Goal: Task Accomplishment & Management: Manage account settings

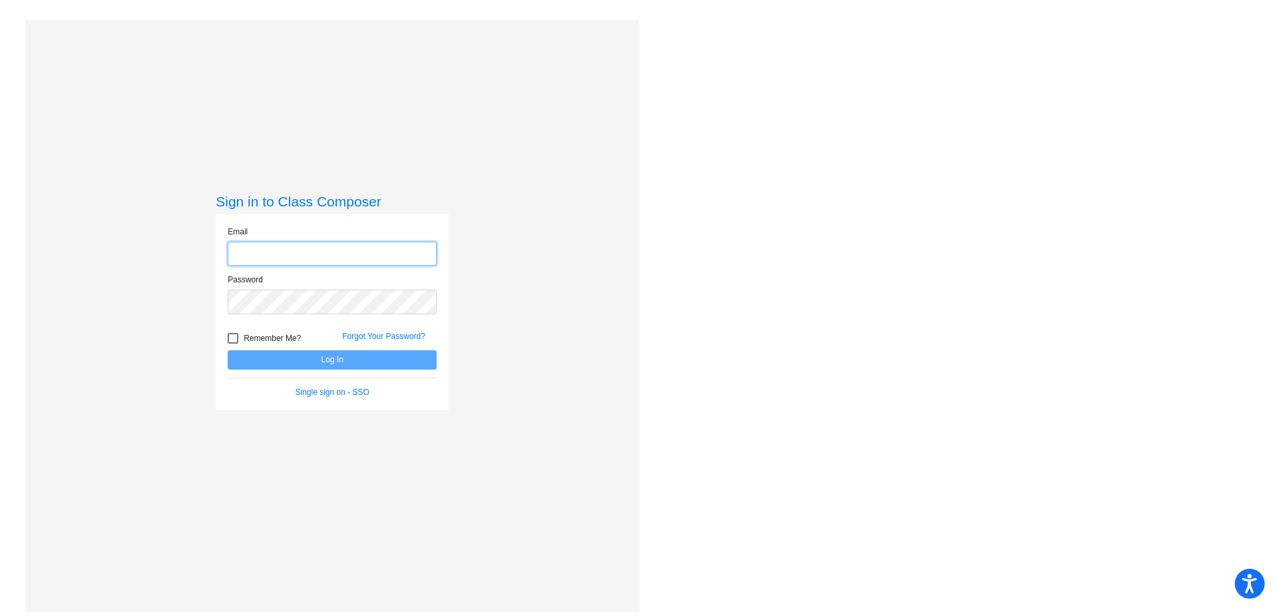
type input "[EMAIL_ADDRESS][DOMAIN_NAME]"
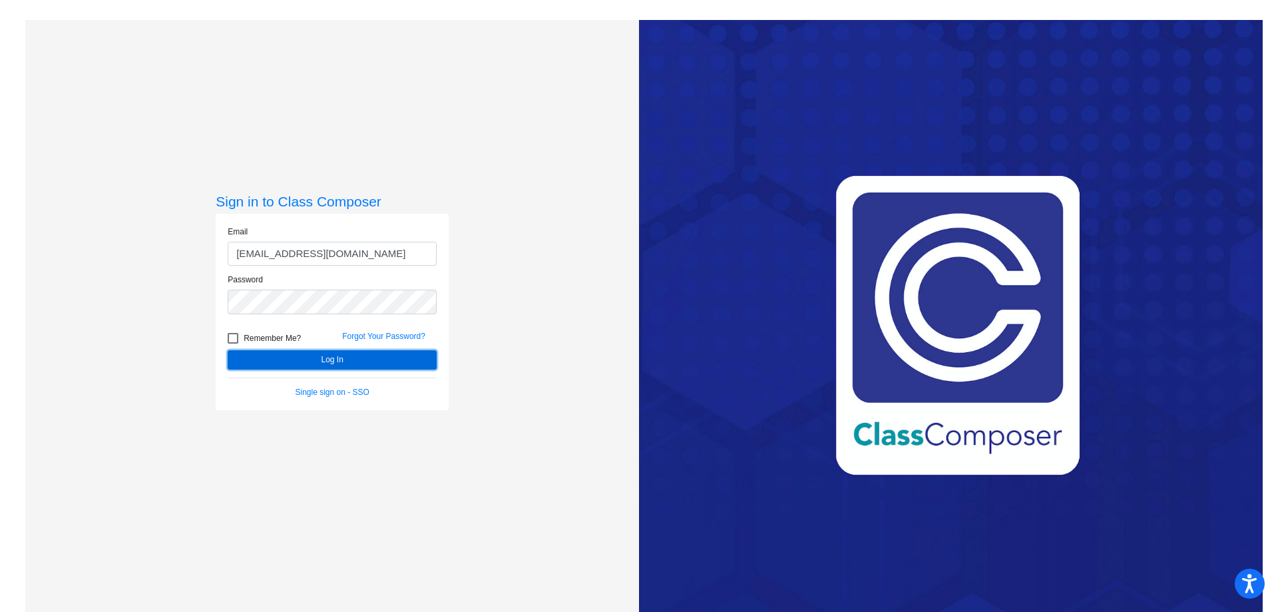
click at [332, 357] on button "Log In" at bounding box center [332, 359] width 209 height 19
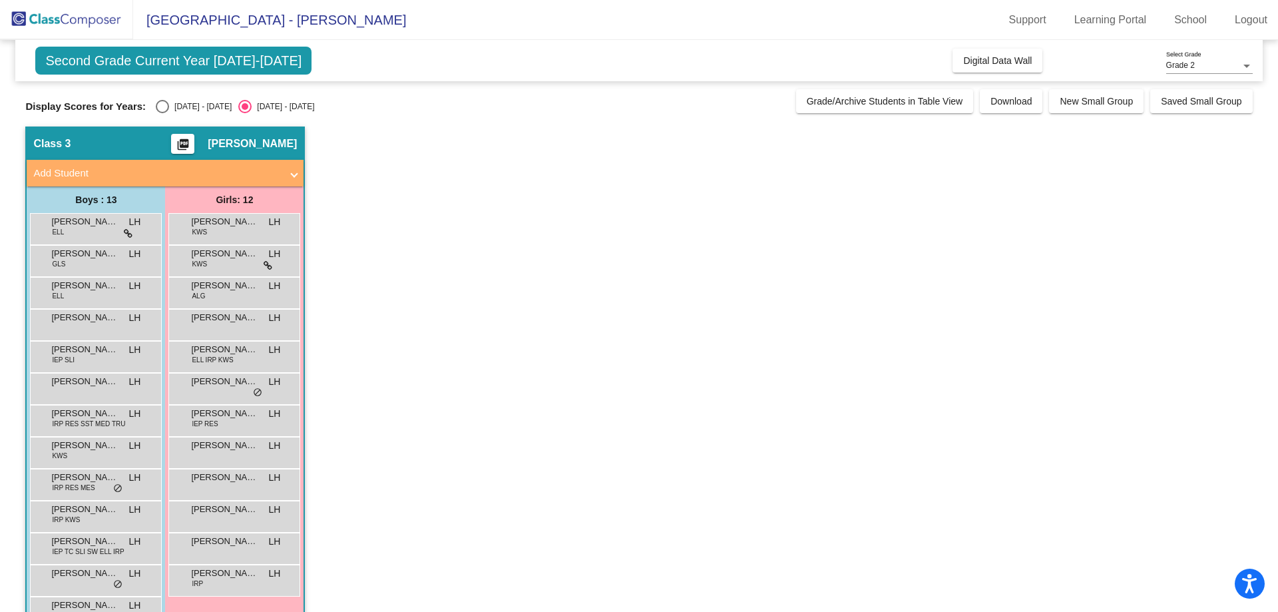
click at [166, 109] on div "Select an option" at bounding box center [162, 106] width 13 height 13
click at [162, 113] on input "[DATE] - [DATE]" at bounding box center [162, 113] width 1 height 1
radio input "true"
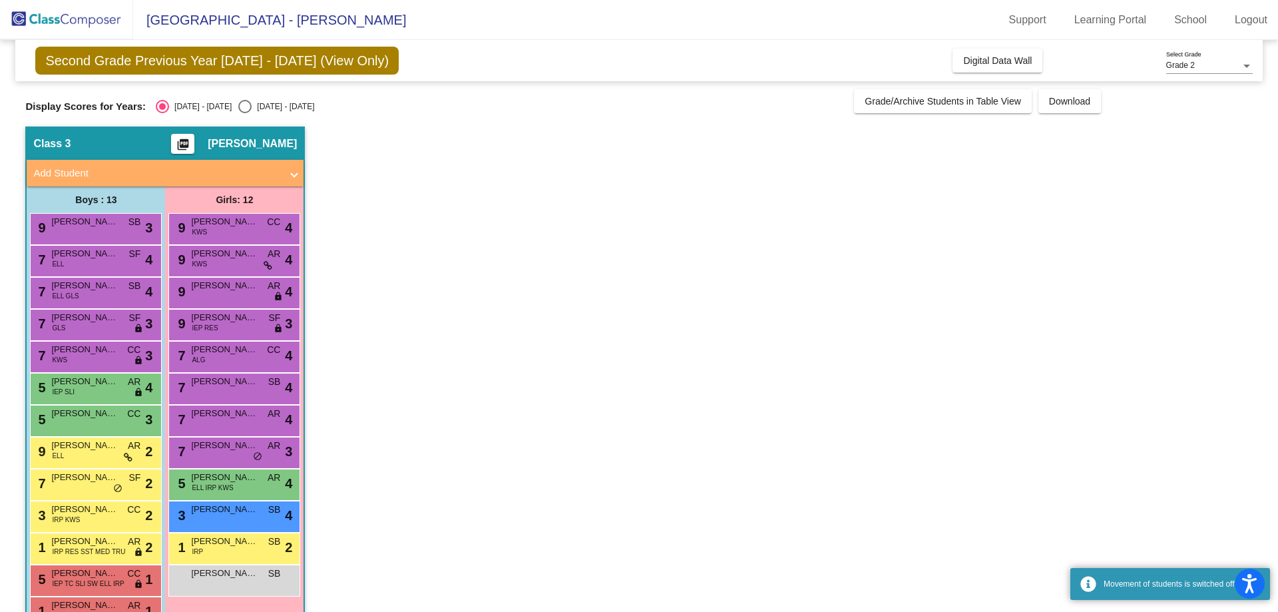
click at [238, 108] on div "Select an option" at bounding box center [244, 106] width 13 height 13
click at [244, 113] on input "[DATE] - [DATE]" at bounding box center [244, 113] width 1 height 1
radio input "true"
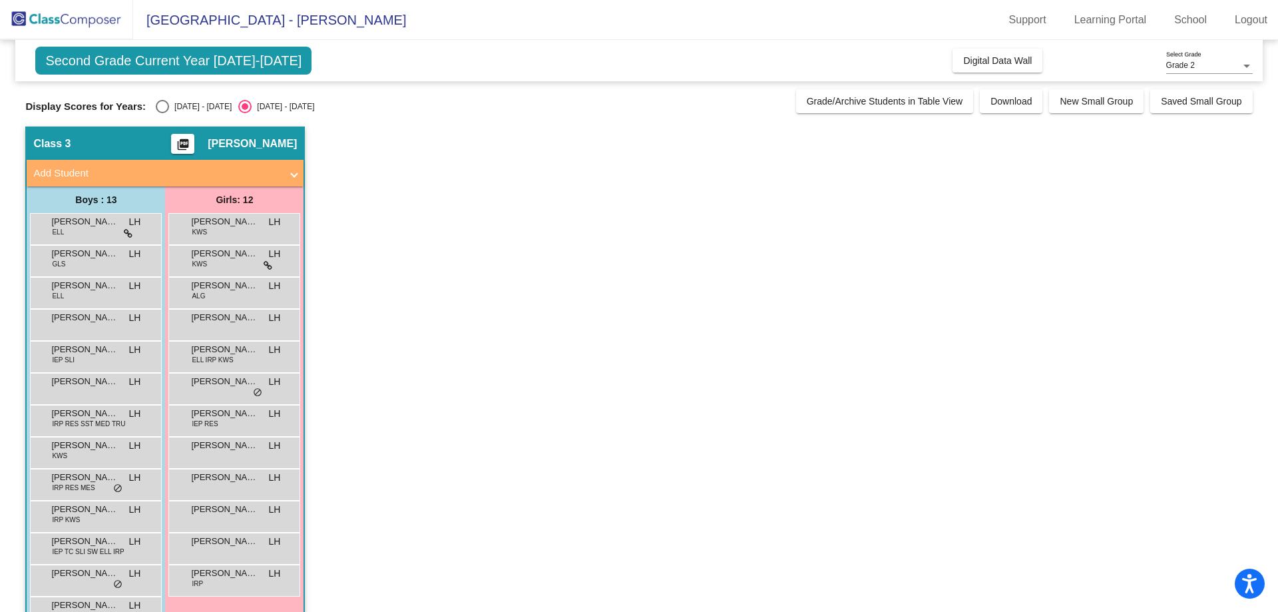
click at [160, 107] on div "Select an option" at bounding box center [162, 106] width 13 height 13
click at [162, 113] on input "[DATE] - [DATE]" at bounding box center [162, 113] width 1 height 1
radio input "true"
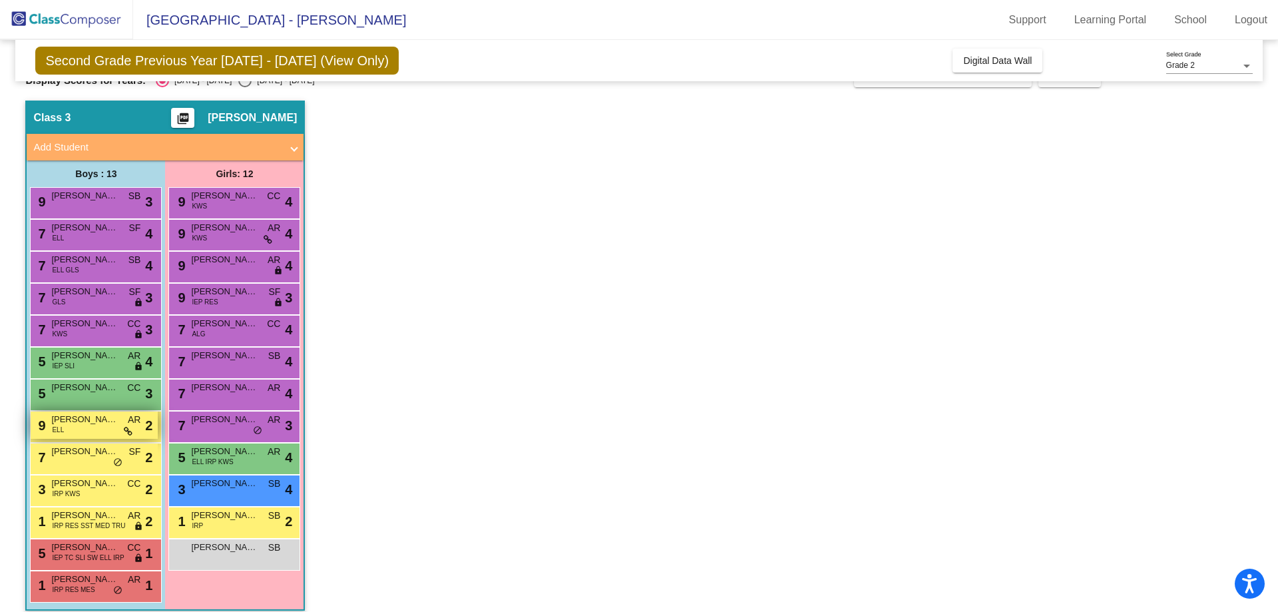
scroll to position [38, 0]
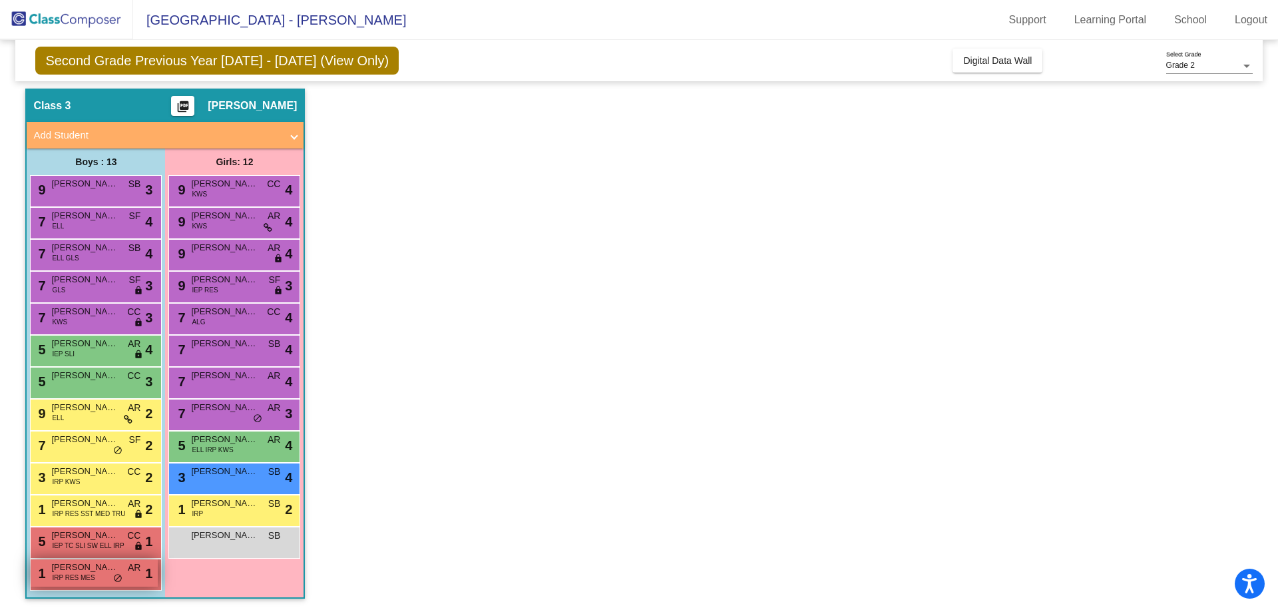
click at [114, 580] on span "do_not_disturb_alt" at bounding box center [117, 578] width 9 height 11
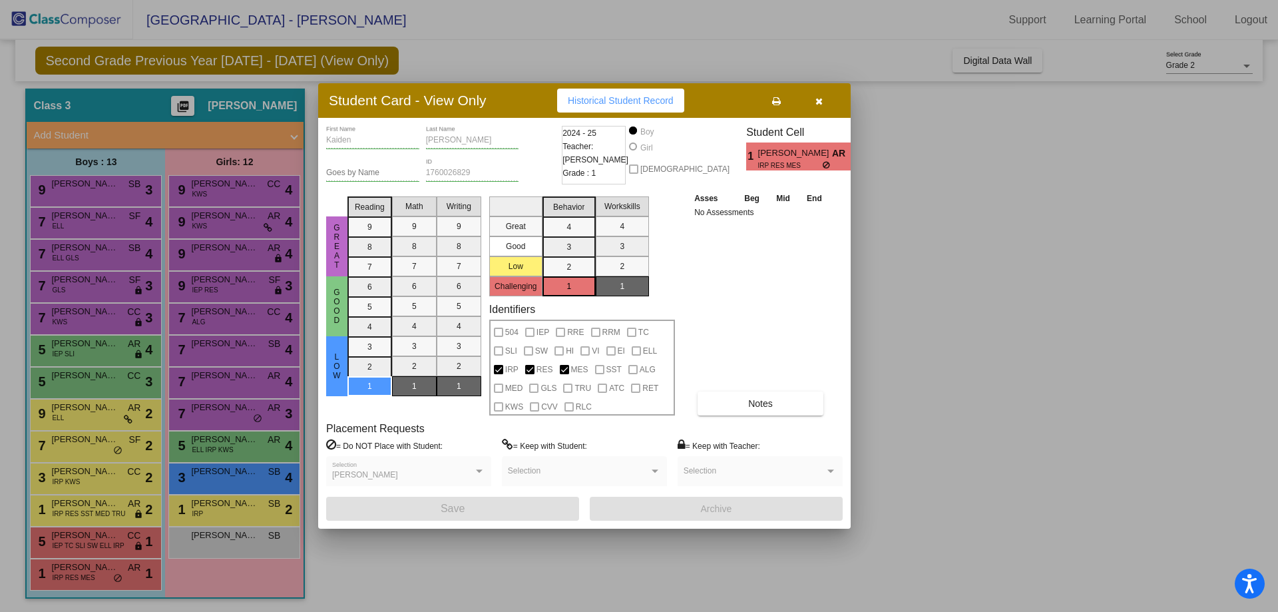
click at [816, 100] on icon "button" at bounding box center [818, 100] width 7 height 9
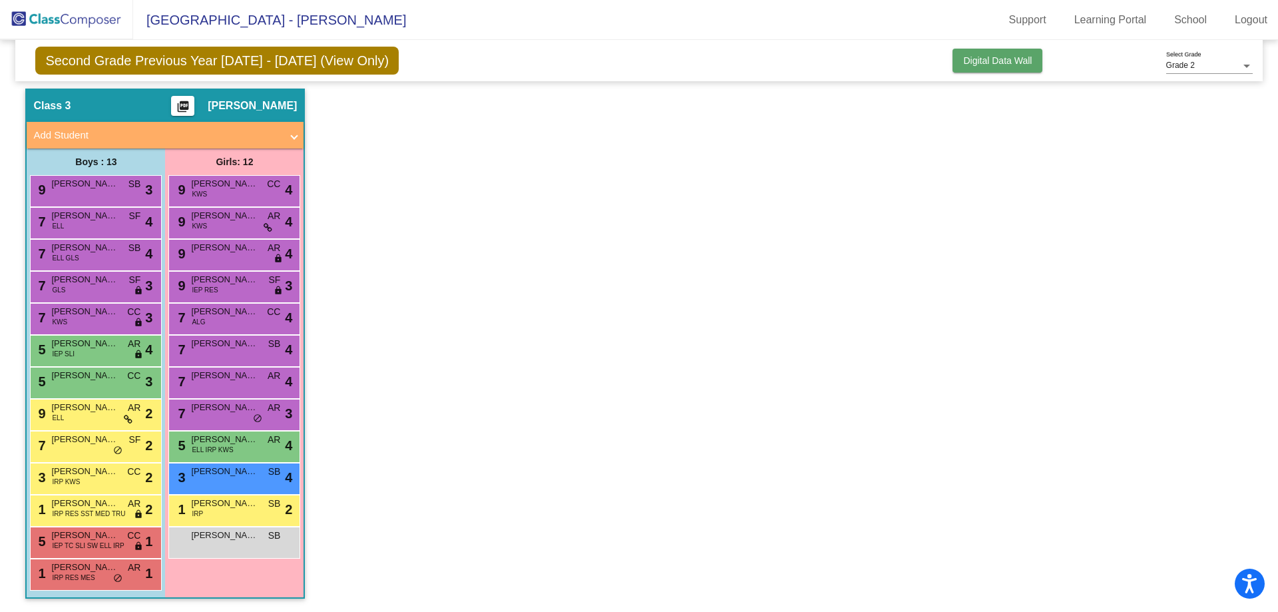
click at [981, 63] on span "Digital Data Wall" at bounding box center [997, 60] width 69 height 11
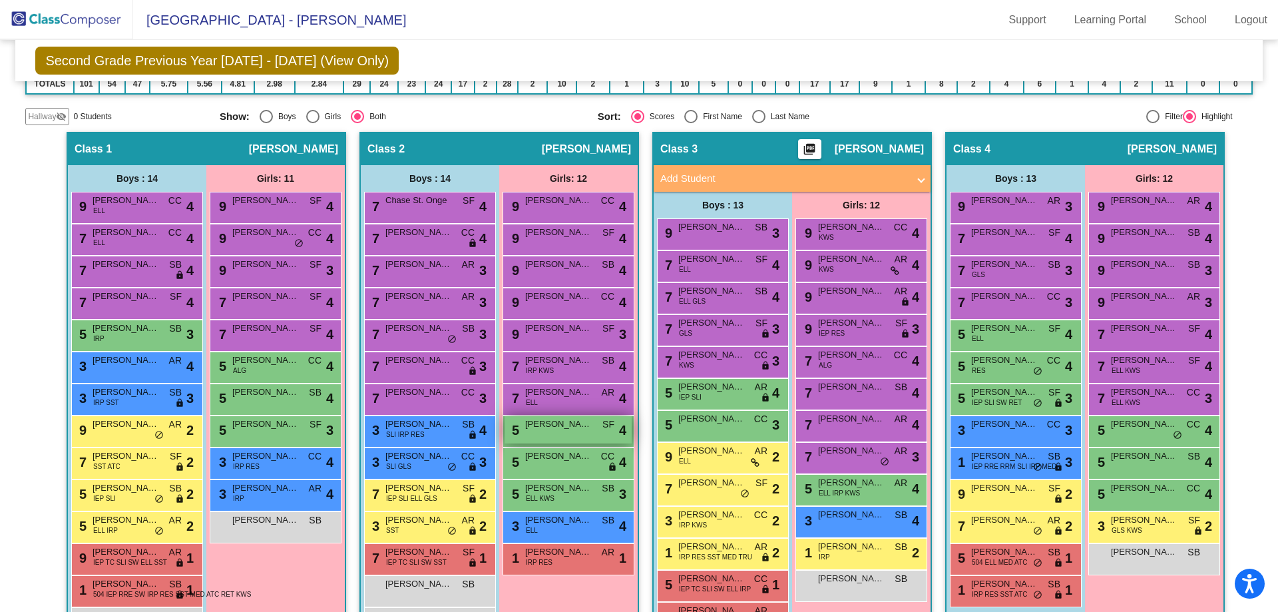
scroll to position [256, 0]
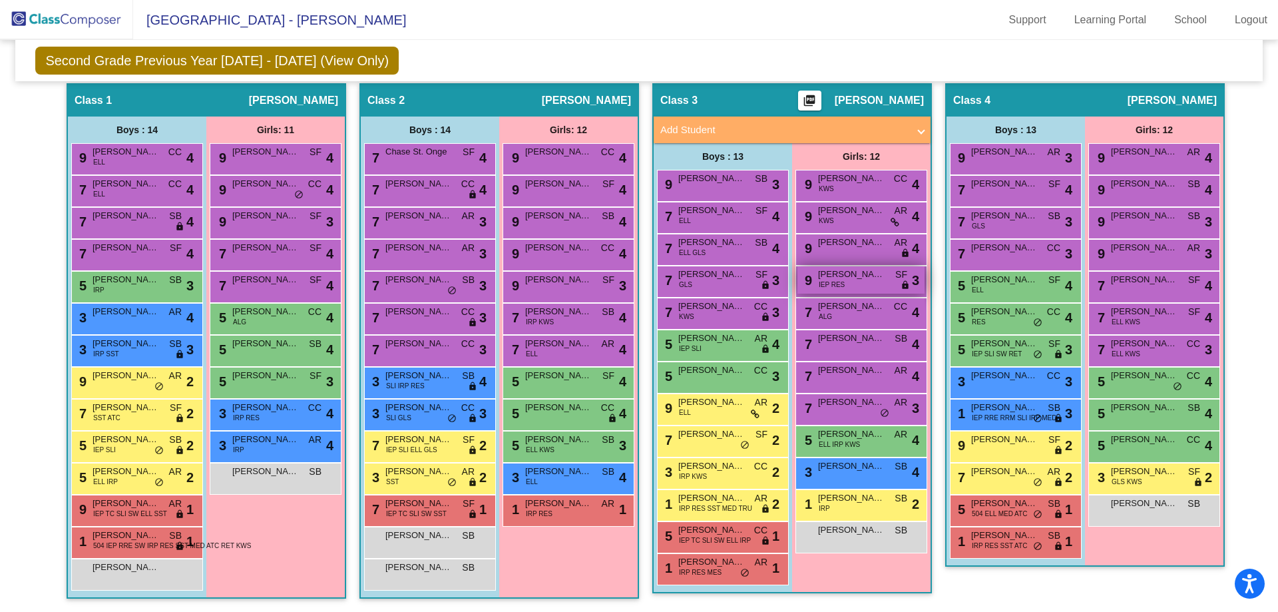
click at [873, 283] on div "9 [PERSON_NAME] IEP RES SF lock do_not_disturb_alt 3" at bounding box center [860, 279] width 127 height 27
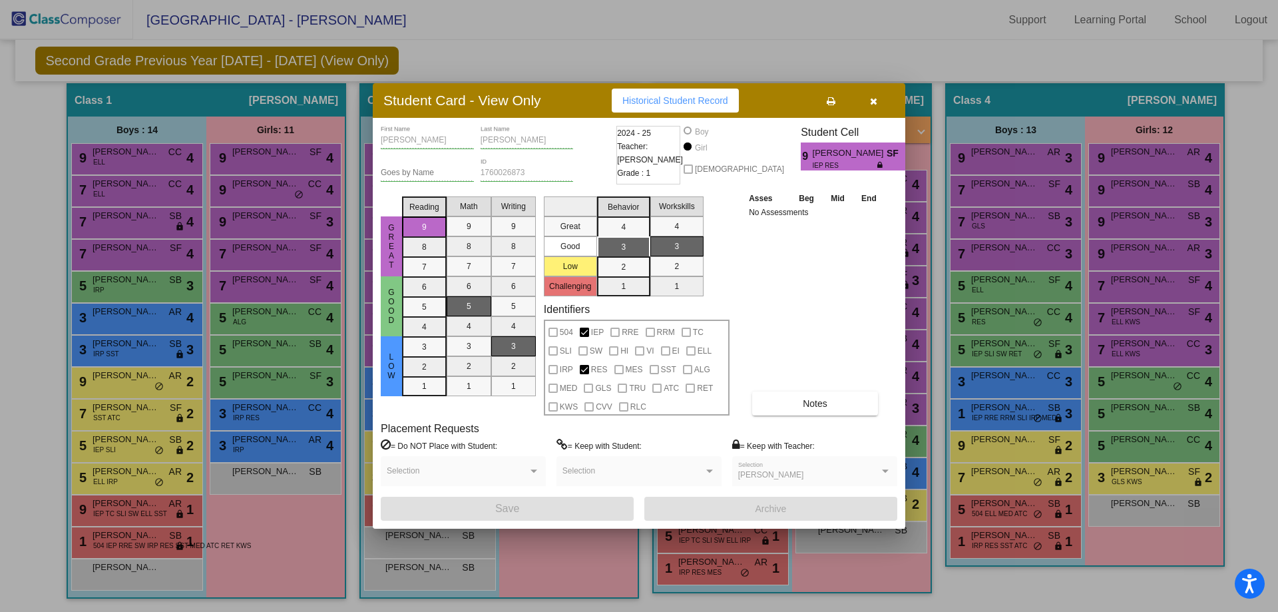
click at [873, 101] on icon "button" at bounding box center [873, 100] width 7 height 9
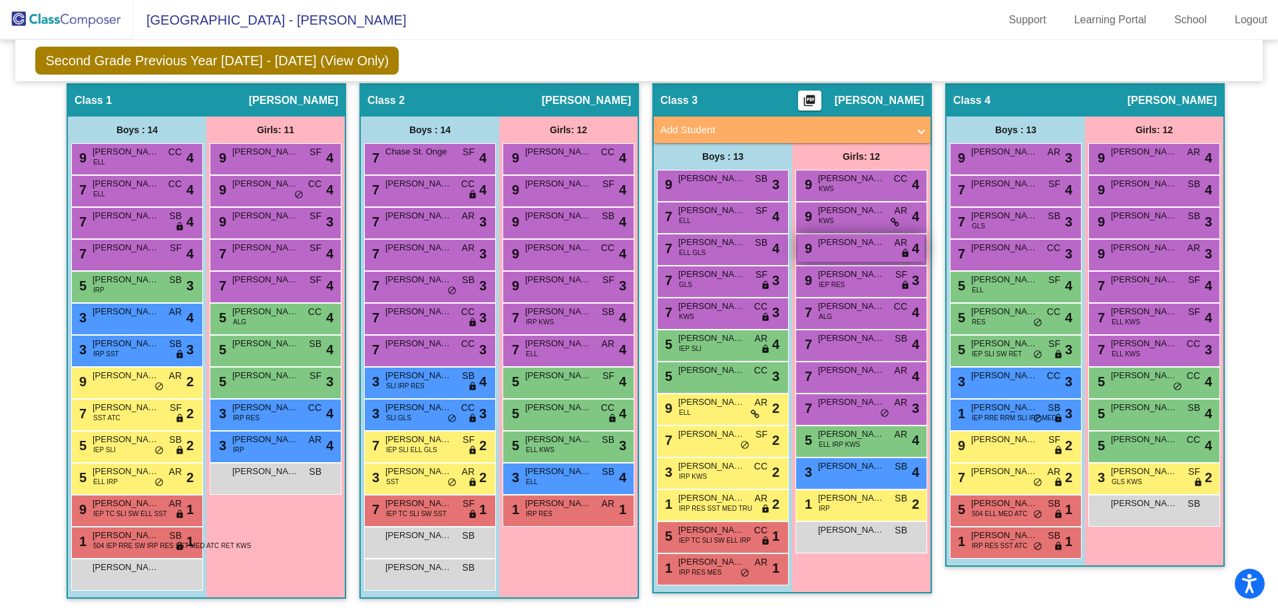
click at [868, 249] on div "9 [PERSON_NAME] AR lock do_not_disturb_alt 4" at bounding box center [860, 247] width 127 height 27
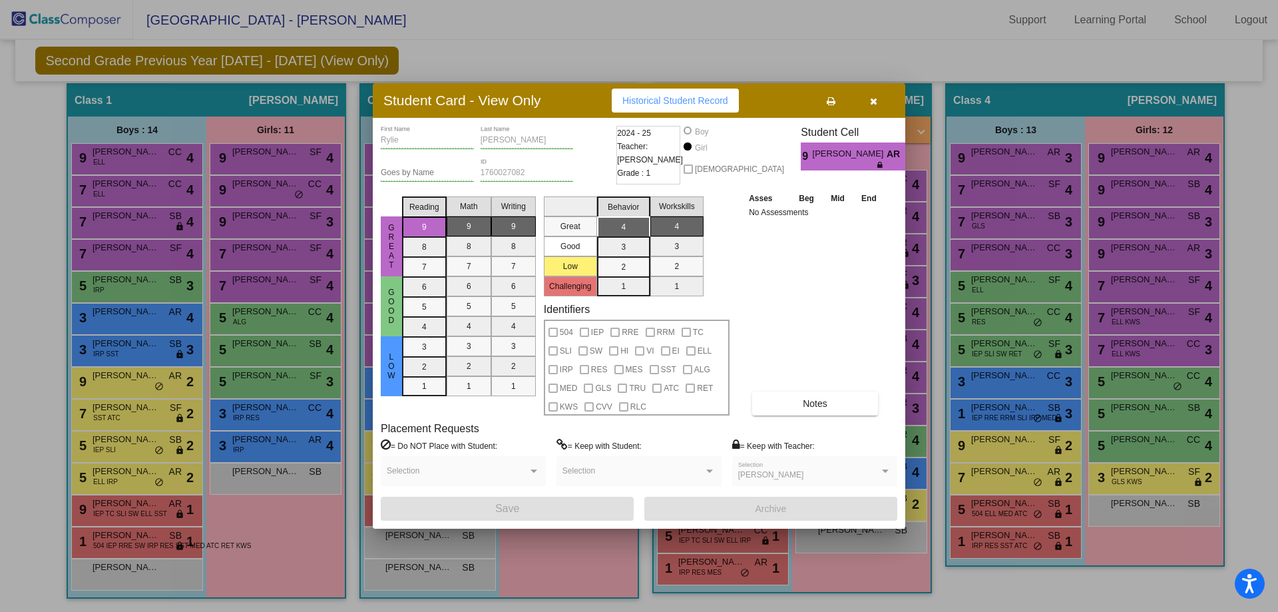
click at [873, 102] on icon "button" at bounding box center [873, 100] width 7 height 9
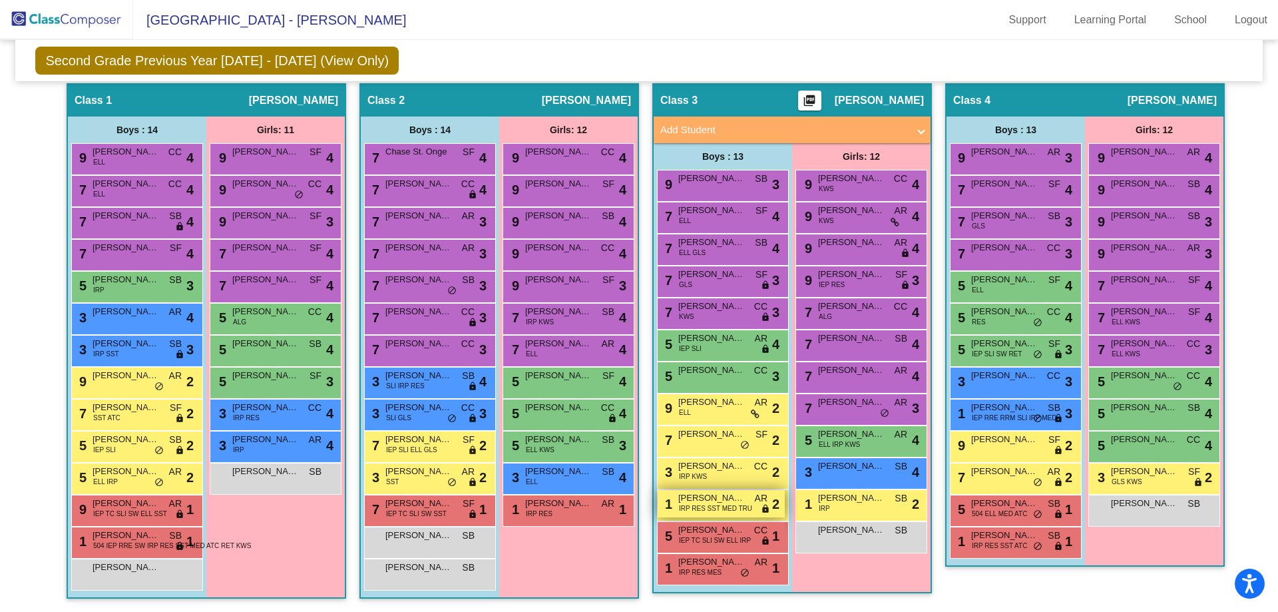
click at [728, 506] on span "IRP RES SST MED TRU" at bounding box center [715, 508] width 73 height 10
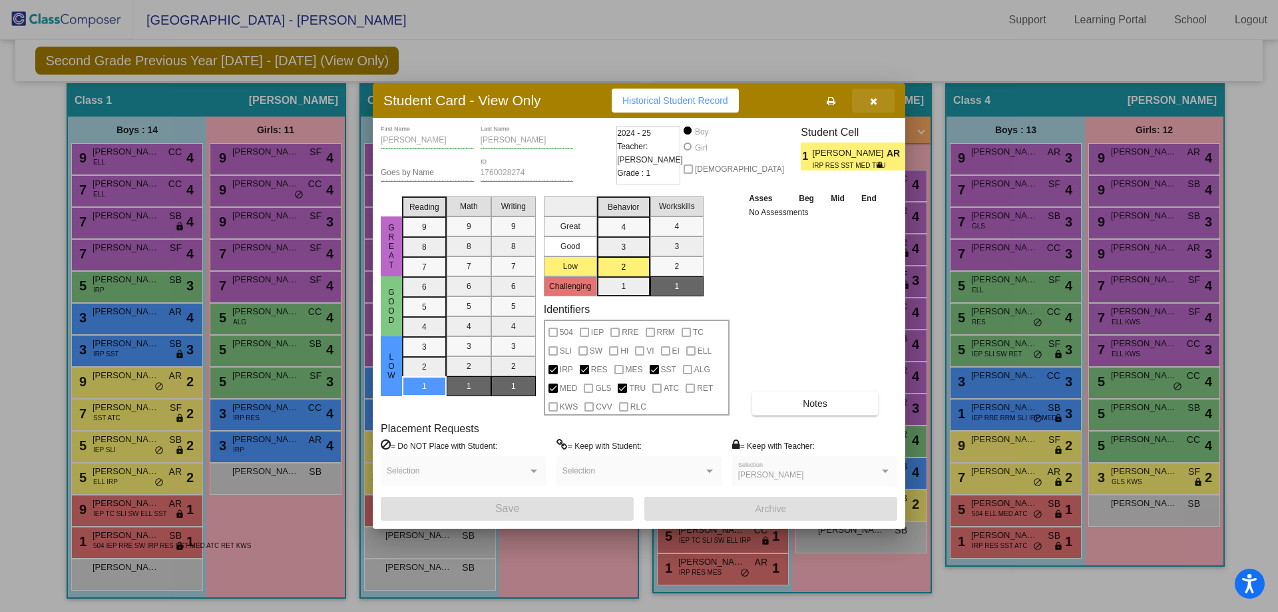
click at [872, 104] on icon "button" at bounding box center [873, 100] width 7 height 9
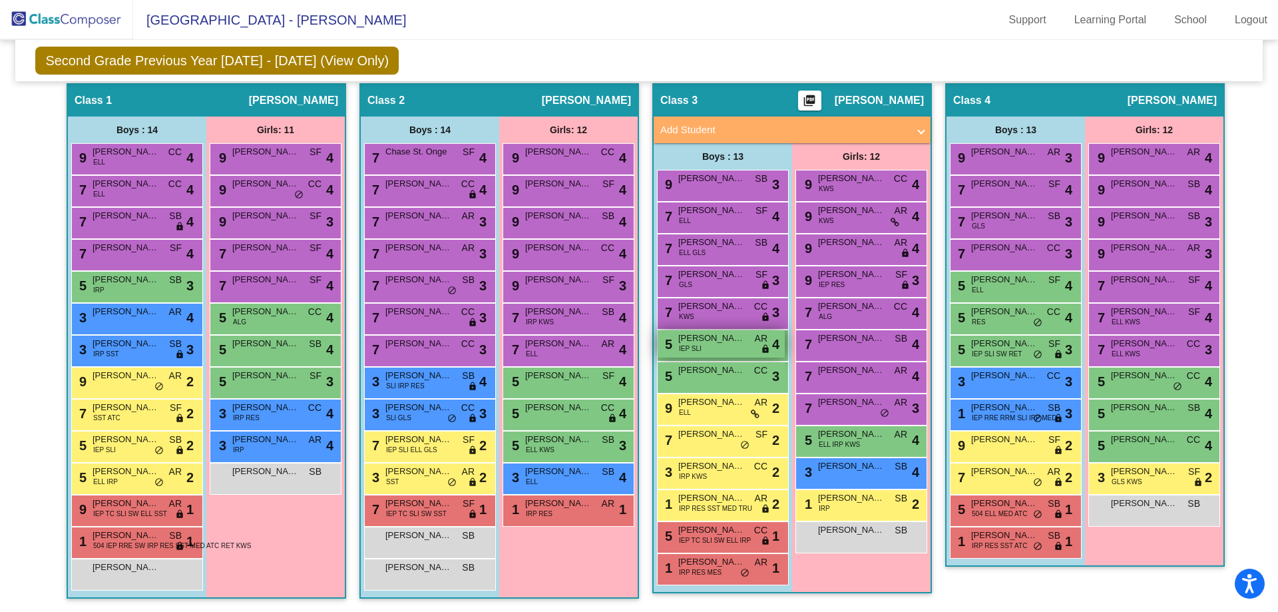
click at [733, 344] on span "[PERSON_NAME]" at bounding box center [711, 337] width 67 height 13
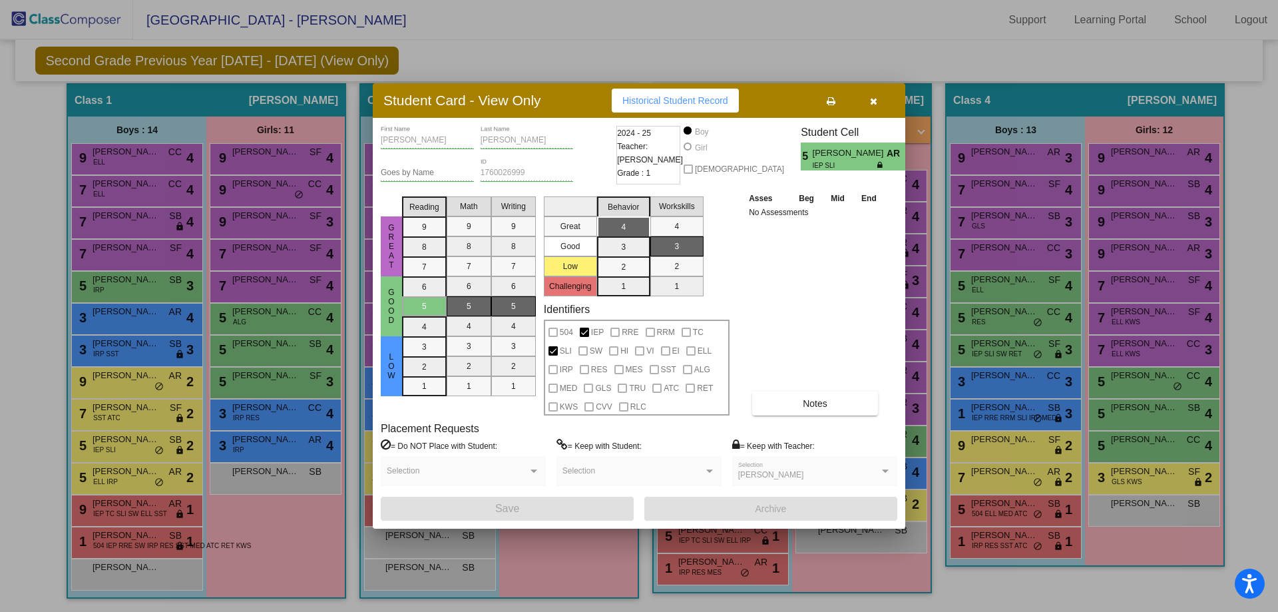
click at [872, 101] on icon "button" at bounding box center [873, 100] width 7 height 9
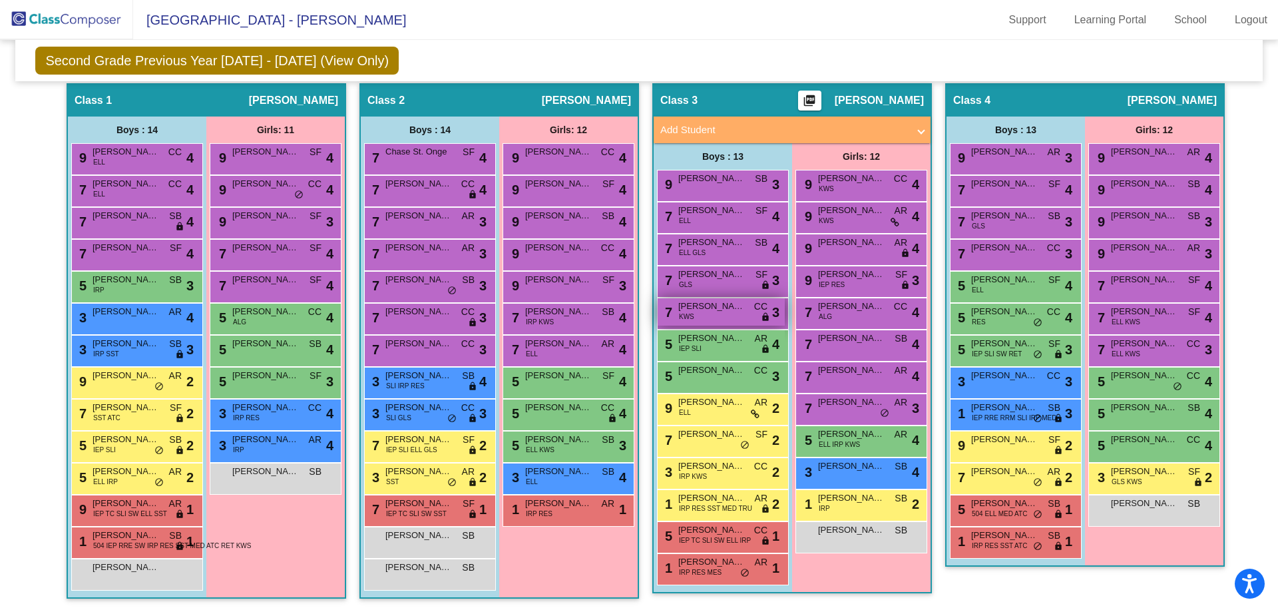
click at [705, 309] on span "[PERSON_NAME]" at bounding box center [711, 305] width 67 height 13
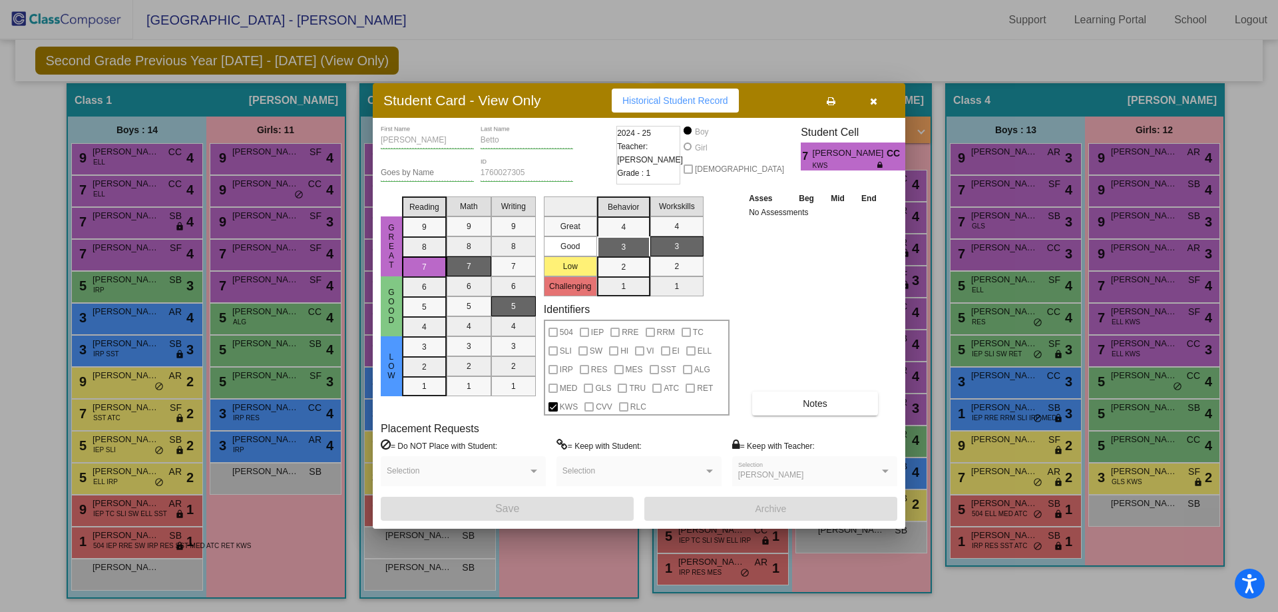
click at [872, 98] on icon "button" at bounding box center [873, 100] width 7 height 9
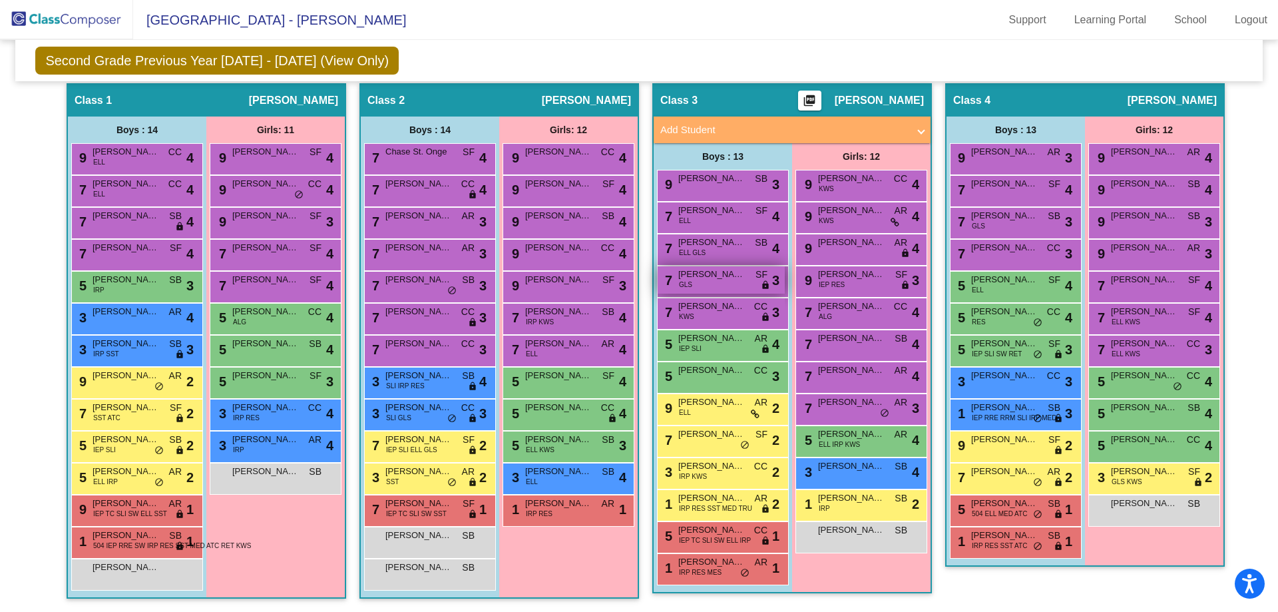
click at [722, 271] on span "[PERSON_NAME] [PERSON_NAME]" at bounding box center [711, 274] width 67 height 13
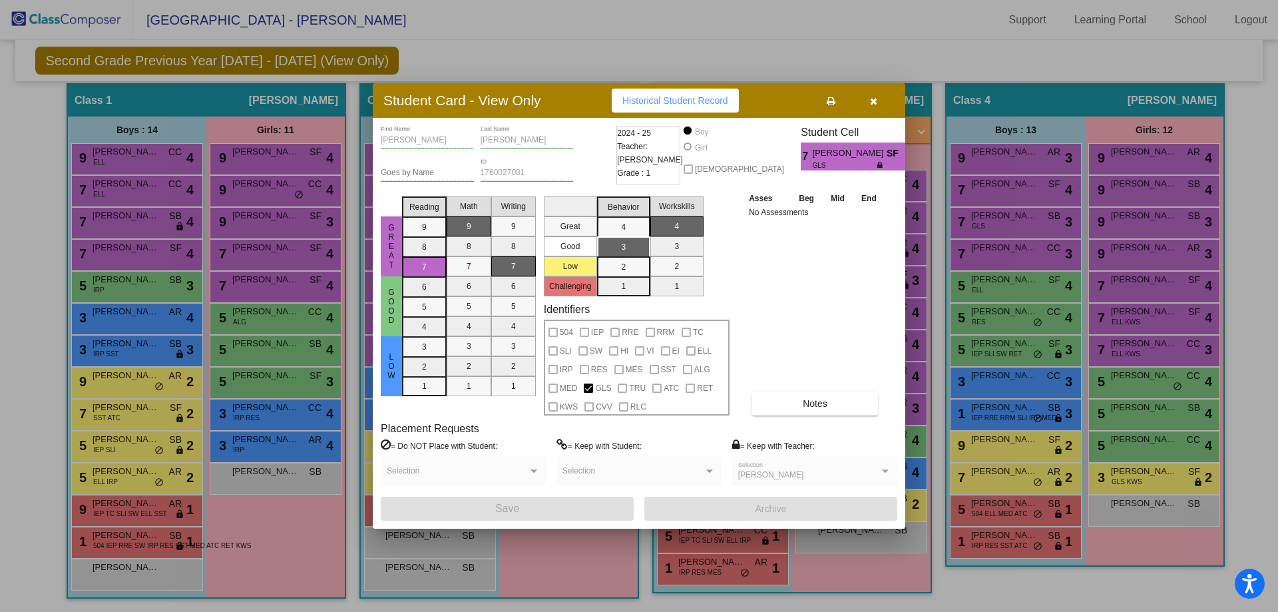
click at [870, 103] on icon "button" at bounding box center [873, 100] width 7 height 9
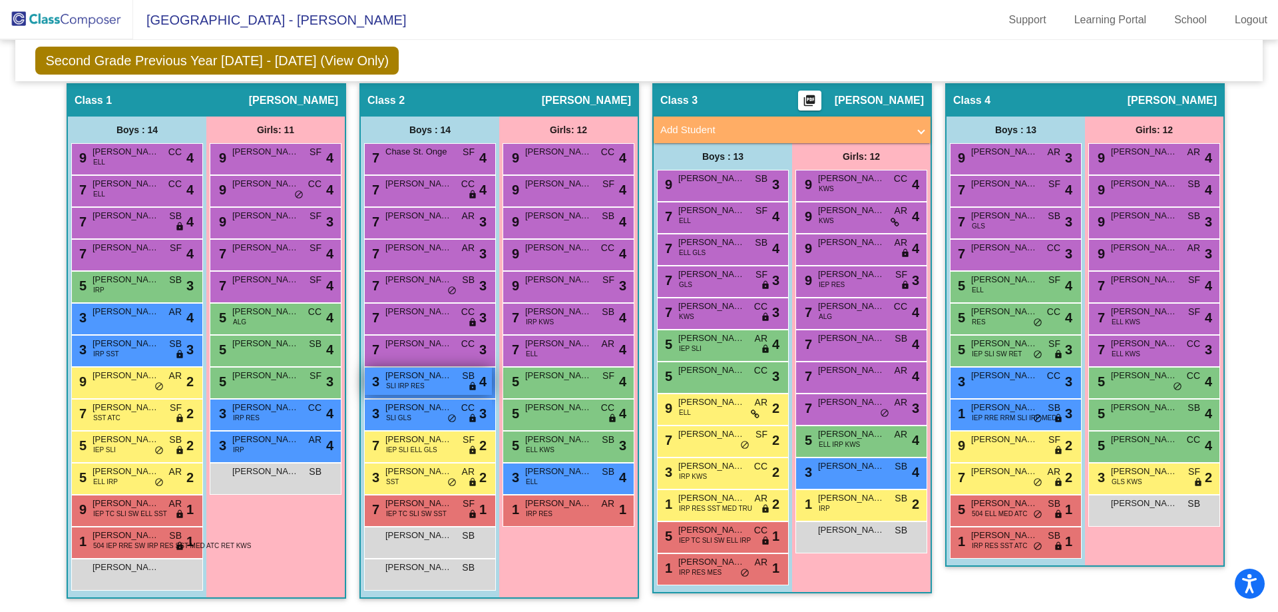
click at [441, 378] on span "[PERSON_NAME]" at bounding box center [418, 375] width 67 height 13
click at [743, 444] on span "do_not_disturb_alt" at bounding box center [744, 445] width 9 height 11
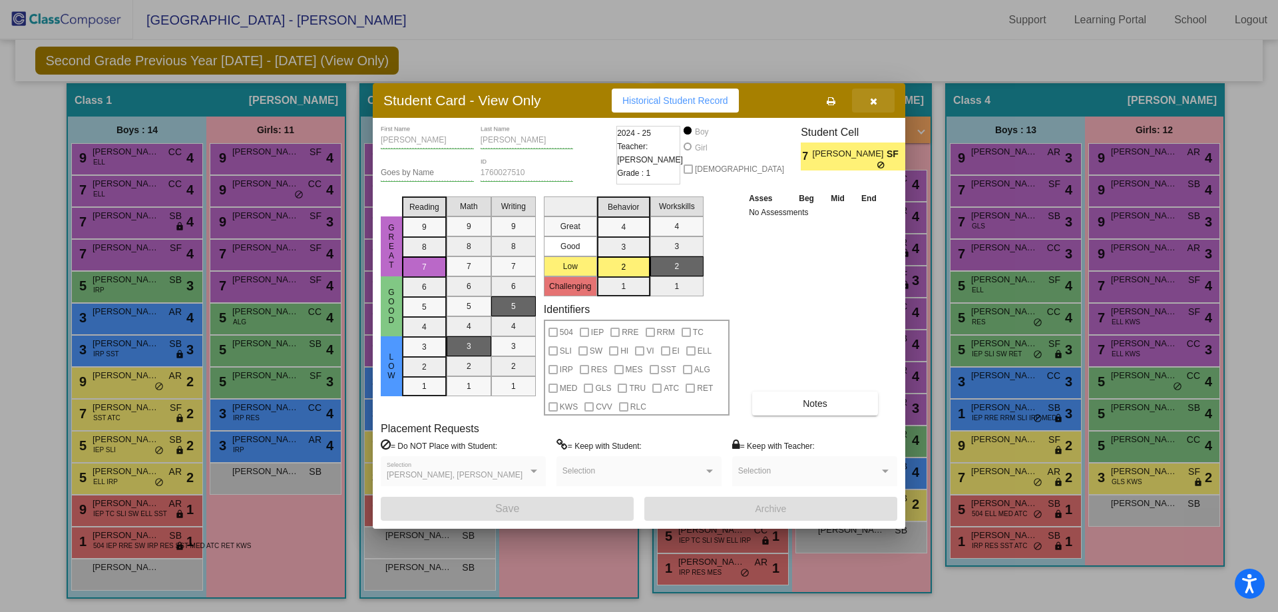
click at [873, 103] on icon "button" at bounding box center [873, 100] width 7 height 9
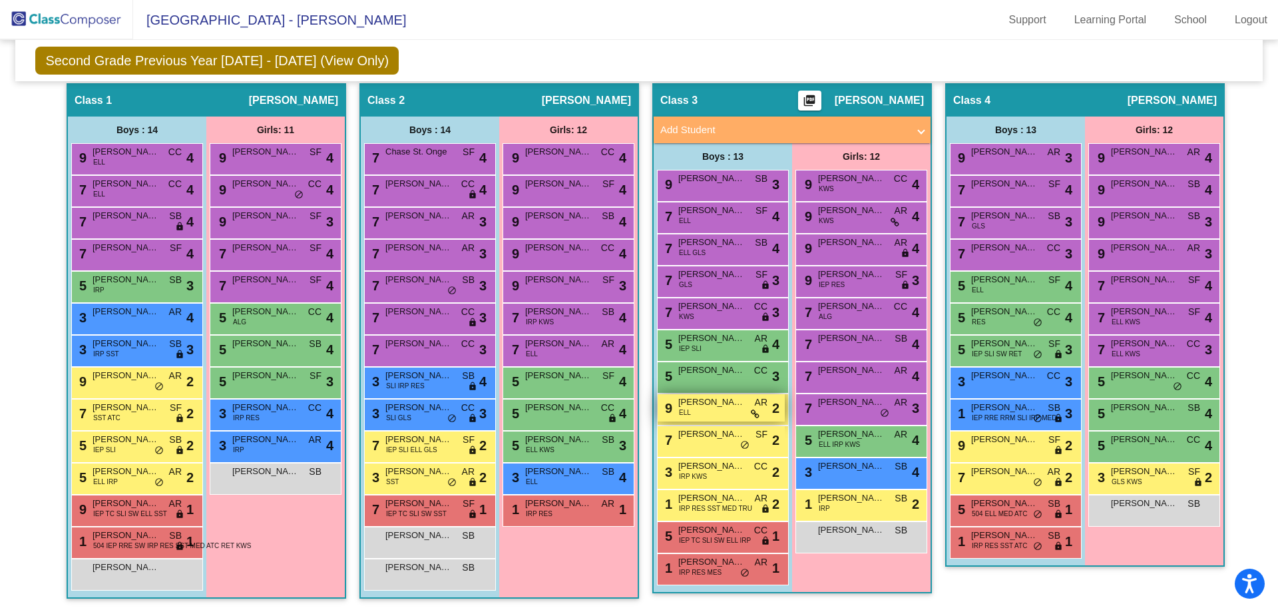
click at [725, 405] on span "[PERSON_NAME]" at bounding box center [711, 401] width 67 height 13
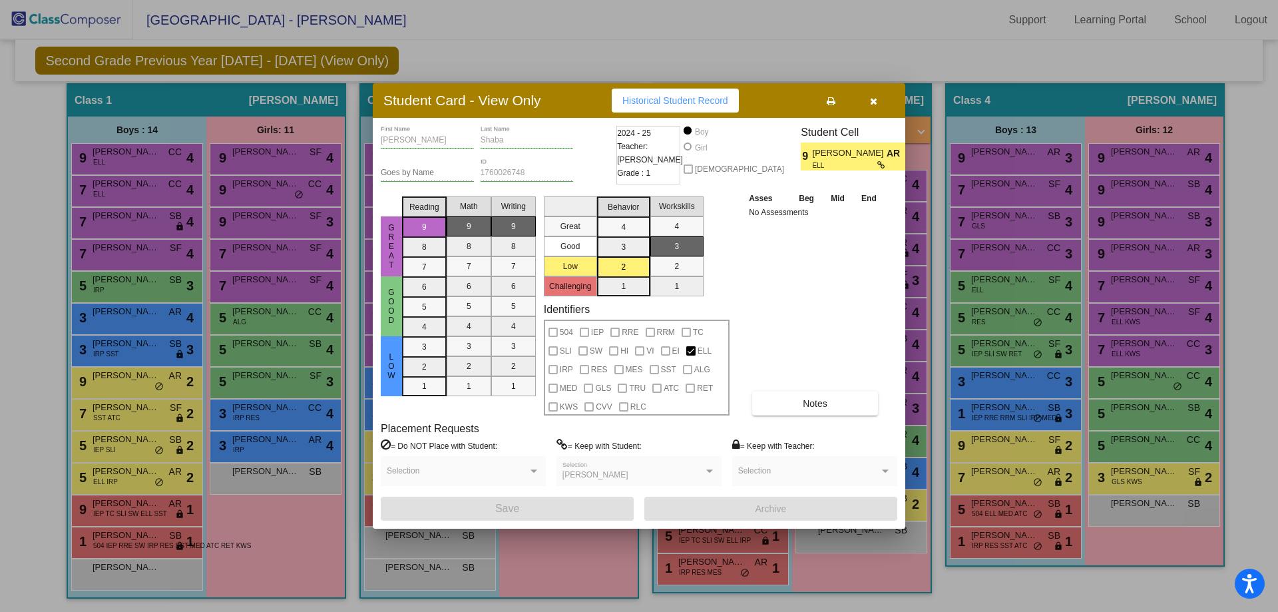
click at [870, 106] on icon "button" at bounding box center [873, 100] width 7 height 9
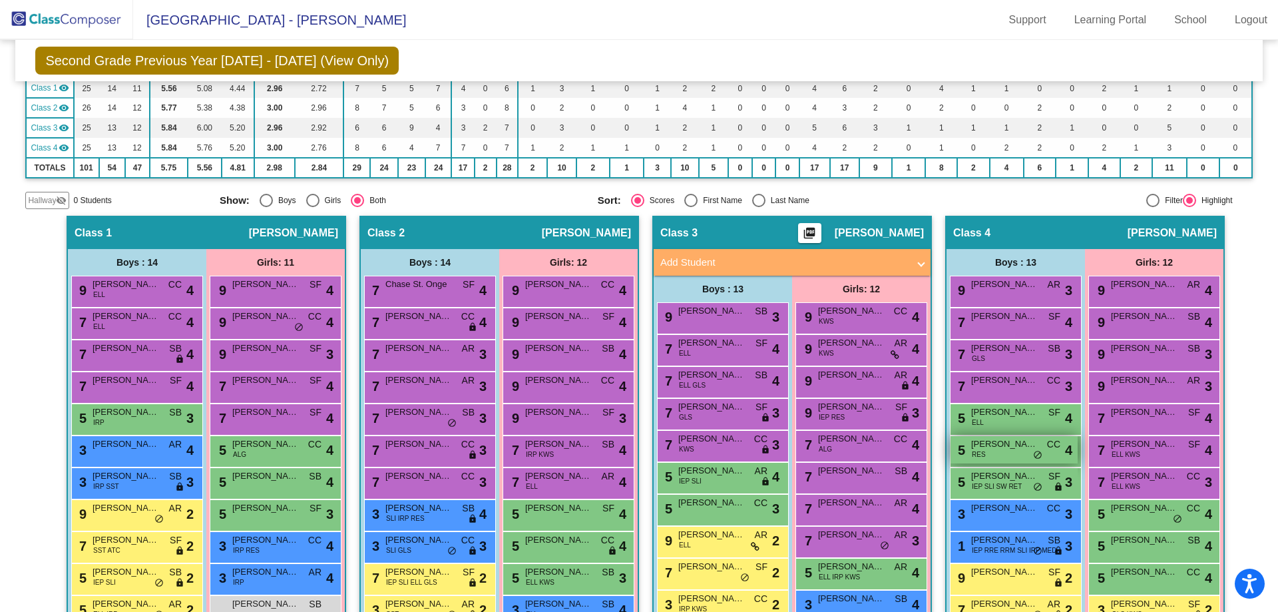
scroll to position [133, 0]
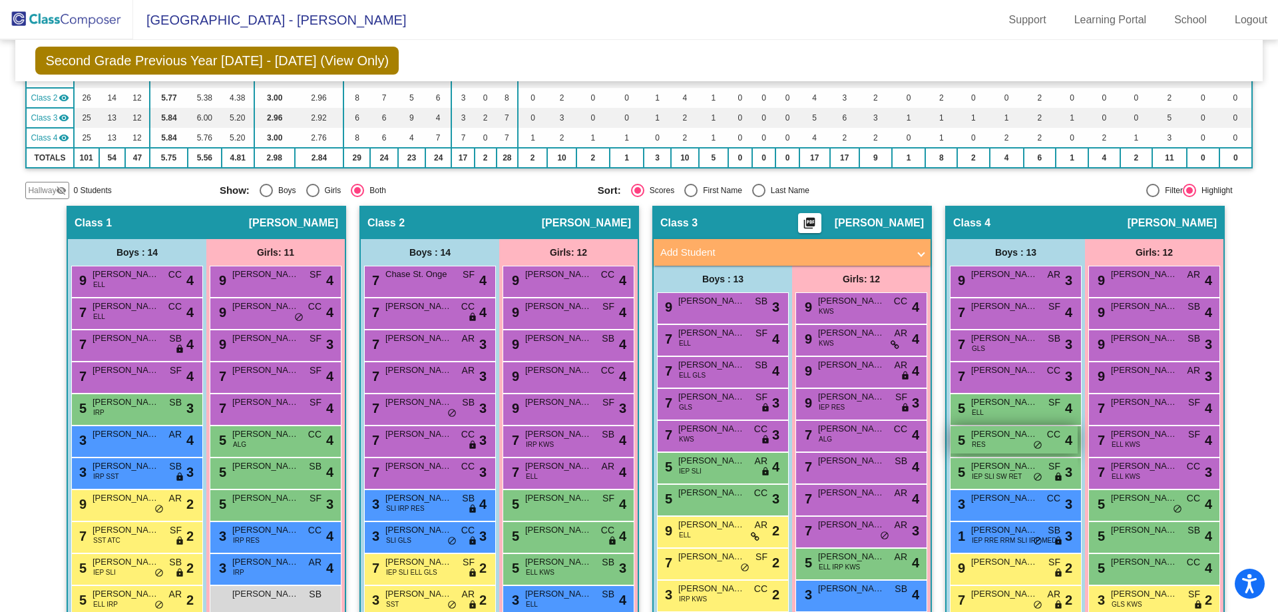
click at [992, 445] on div "5 [PERSON_NAME] RES CC lock do_not_disturb_alt 4" at bounding box center [1013, 439] width 127 height 27
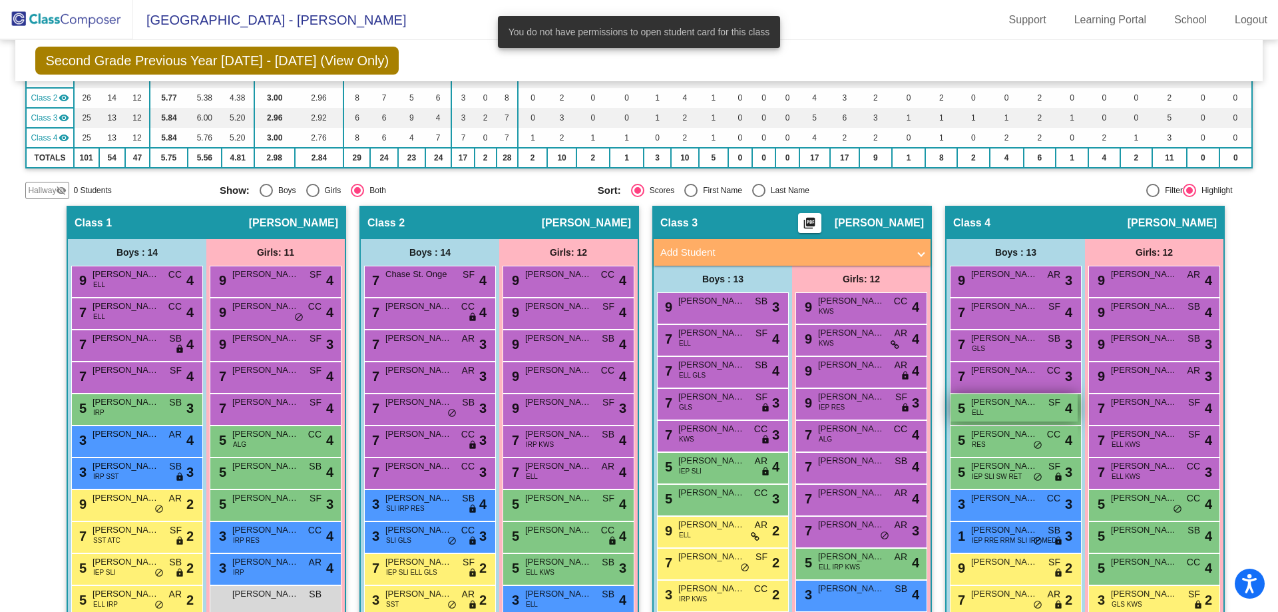
scroll to position [256, 0]
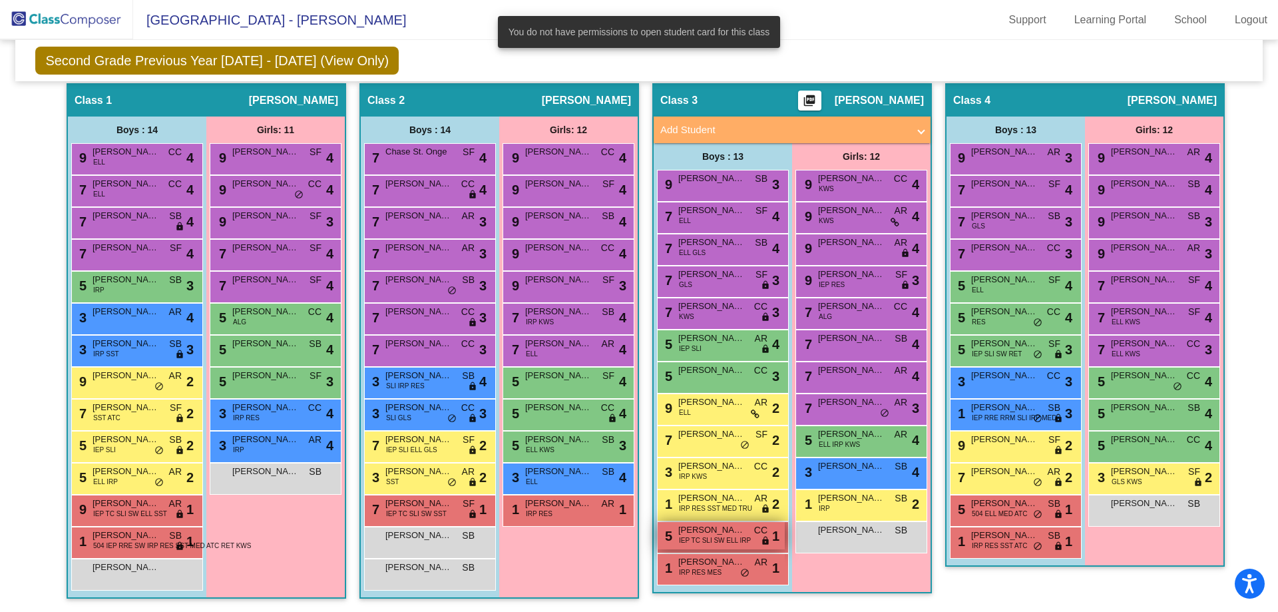
click at [749, 544] on div "5 [PERSON_NAME] IEP TC SLI SW ELL IRP CC lock do_not_disturb_alt 1" at bounding box center [720, 535] width 127 height 27
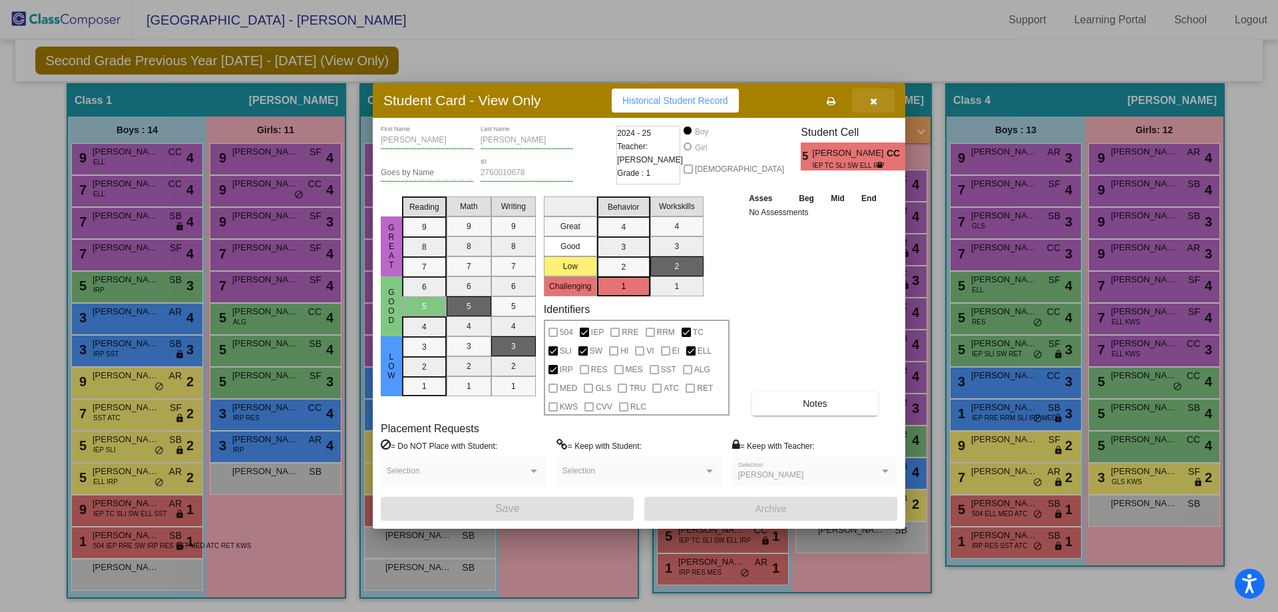
click at [868, 102] on button "button" at bounding box center [873, 101] width 43 height 24
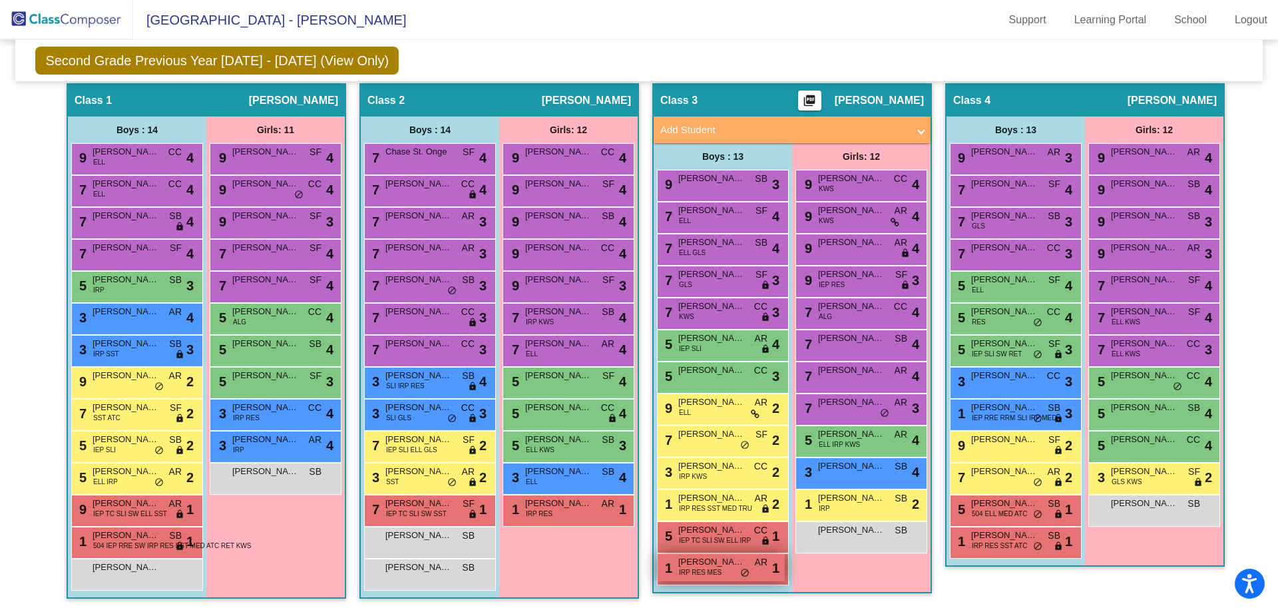
click at [721, 568] on div "1 [PERSON_NAME] IRP RES MES AR lock do_not_disturb_alt 1" at bounding box center [720, 567] width 127 height 27
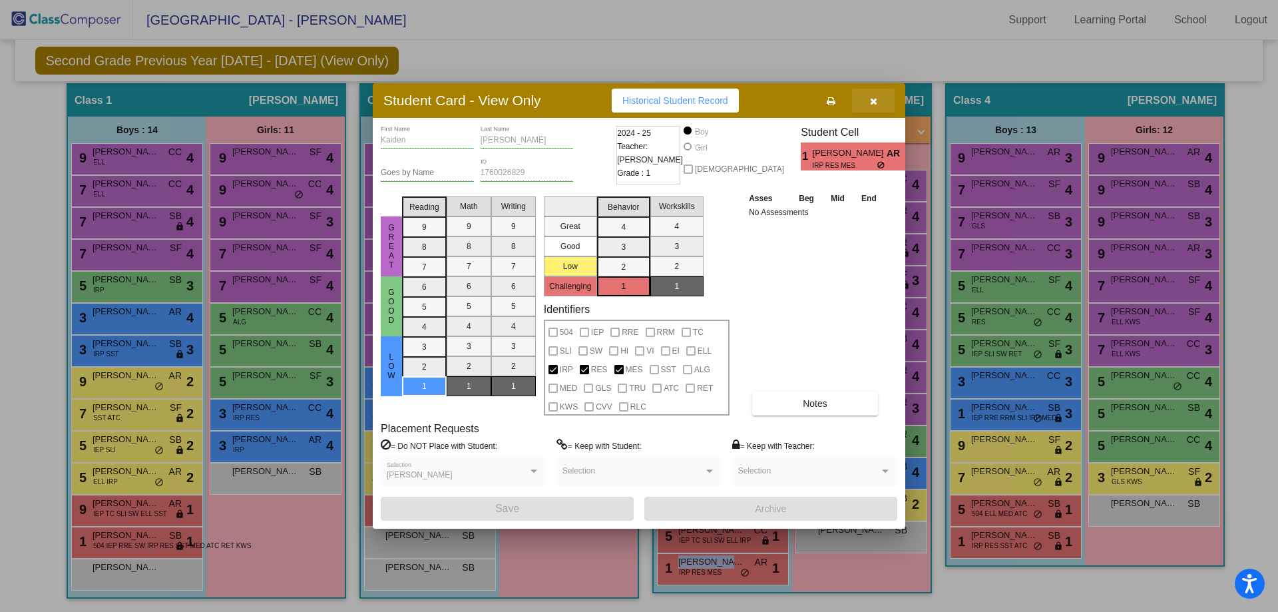
click at [870, 104] on icon "button" at bounding box center [873, 100] width 7 height 9
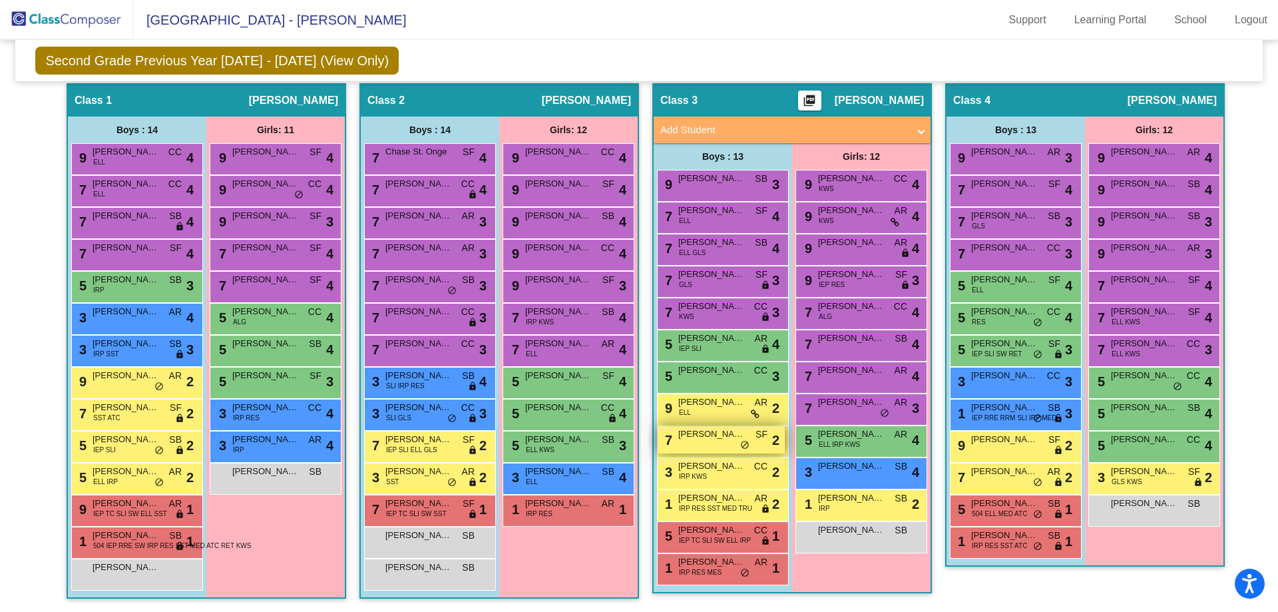
click at [696, 446] on div "7 [PERSON_NAME] SF lock do_not_disturb_alt 2" at bounding box center [720, 439] width 127 height 27
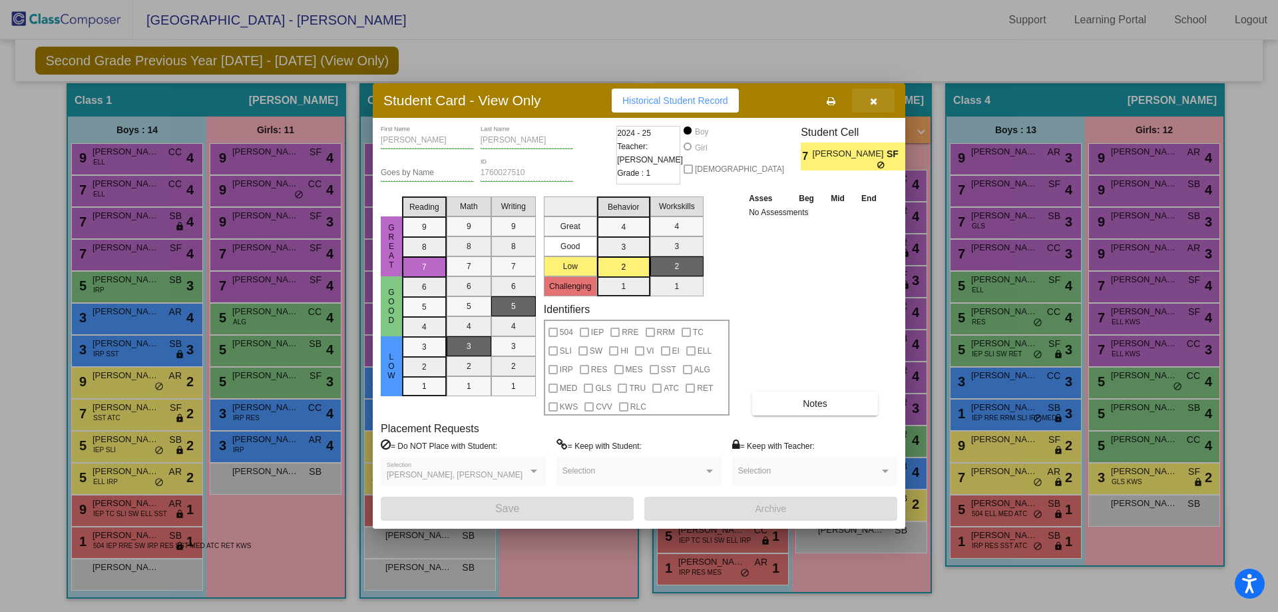
click at [871, 105] on icon "button" at bounding box center [873, 100] width 7 height 9
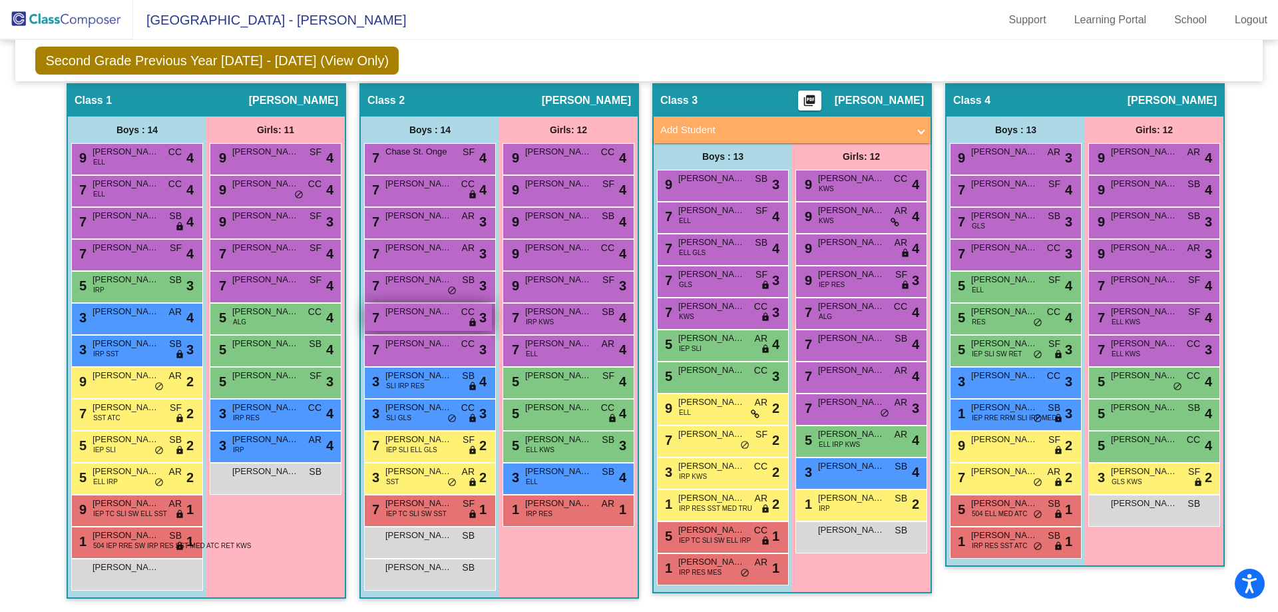
click at [468, 320] on span "lock" at bounding box center [472, 322] width 9 height 11
click at [674, 542] on div "5 [PERSON_NAME] IEP TC SLI SW ELL IRP CC lock do_not_disturb_alt 1" at bounding box center [720, 535] width 127 height 27
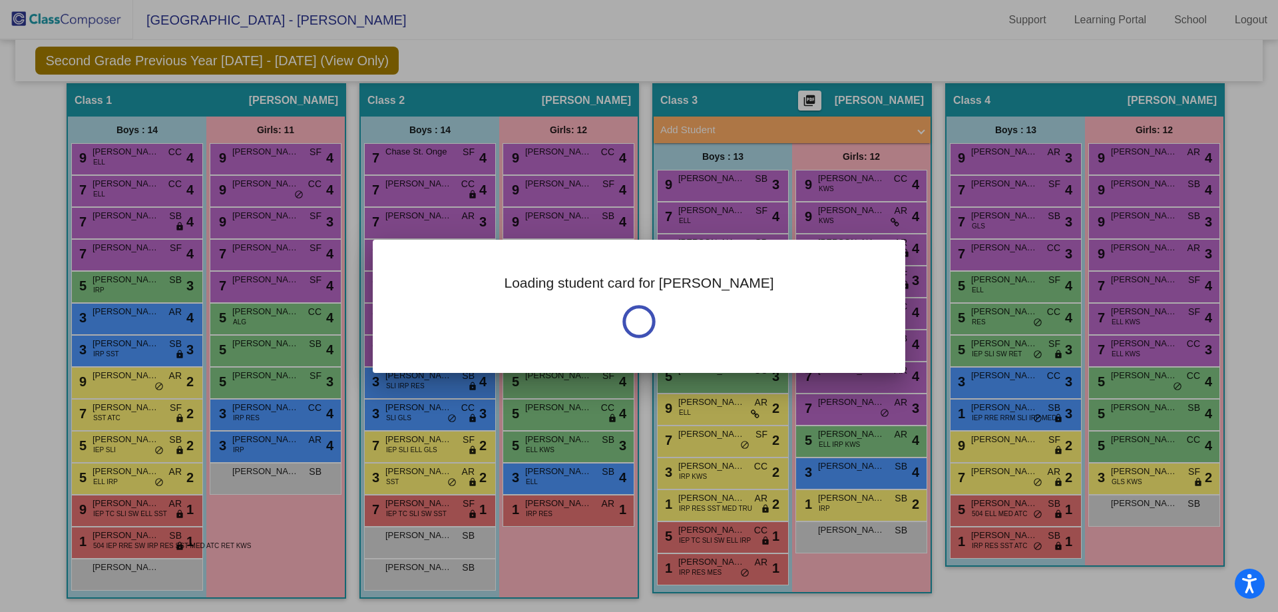
click at [677, 544] on div at bounding box center [639, 306] width 1278 height 612
